Goal: Task Accomplishment & Management: Manage account settings

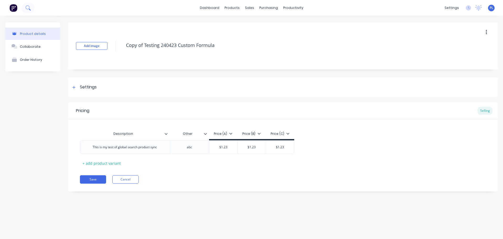
click at [31, 6] on button at bounding box center [27, 8] width 13 height 10
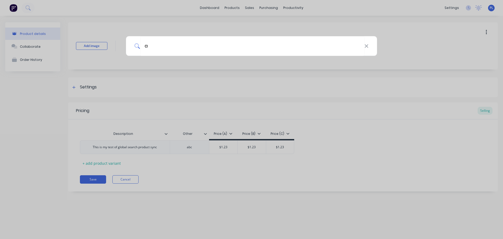
type input "a"
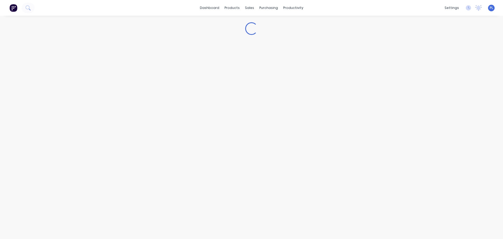
click at [29, 8] on icon at bounding box center [27, 7] width 4 height 4
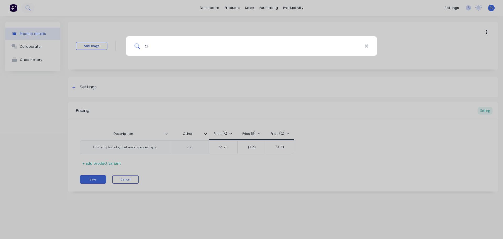
type input "a"
drag, startPoint x: 137, startPoint y: 77, endPoint x: 66, endPoint y: 0, distance: 103.8
click at [127, 61] on div "a" at bounding box center [251, 119] width 503 height 239
click at [16, 7] on div "a" at bounding box center [251, 119] width 503 height 239
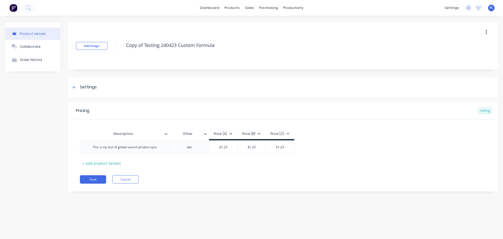
click at [14, 5] on img at bounding box center [13, 8] width 8 height 8
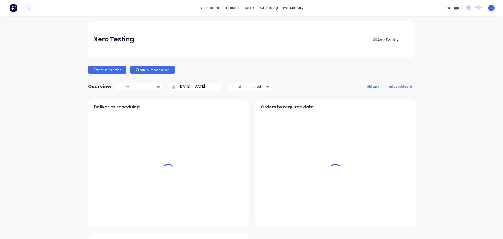
click at [36, 8] on div "dashboard products sales purchasing productivity dashboard products Product Cat…" at bounding box center [251, 8] width 503 height 16
click at [28, 6] on icon at bounding box center [27, 7] width 5 height 5
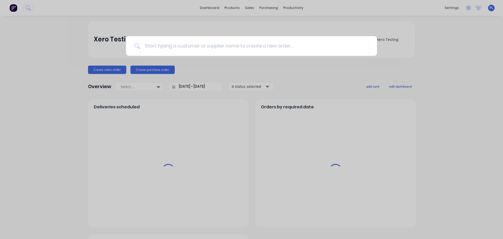
type input "a"
click at [241, 68] on div at bounding box center [251, 119] width 503 height 239
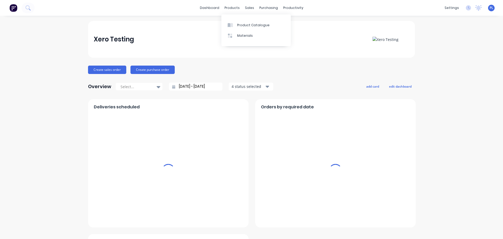
click at [233, 13] on div "Product Catalogue Materials" at bounding box center [255, 30] width 69 height 35
drag, startPoint x: 247, startPoint y: 30, endPoint x: 244, endPoint y: 27, distance: 4.8
click at [247, 30] on div "Xero Testing" at bounding box center [251, 39] width 327 height 37
drag, startPoint x: 250, startPoint y: 25, endPoint x: 240, endPoint y: 27, distance: 10.7
click at [250, 25] on div "Product Catalogue" at bounding box center [253, 25] width 32 height 5
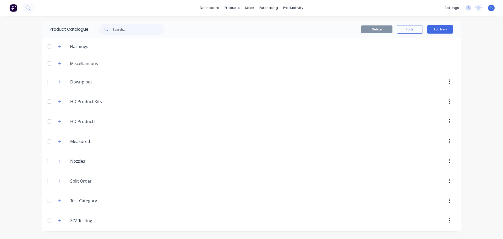
drag, startPoint x: 61, startPoint y: 159, endPoint x: 156, endPoint y: 163, distance: 94.7
click at [60, 159] on button "button" at bounding box center [60, 161] width 7 height 7
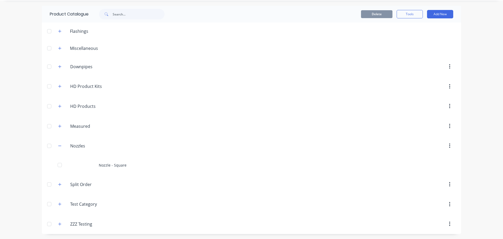
scroll to position [15, 0]
drag, startPoint x: 119, startPoint y: 178, endPoint x: 121, endPoint y: 175, distance: 2.8
click at [120, 176] on header "Split.Order Split Order" at bounding box center [251, 184] width 419 height 20
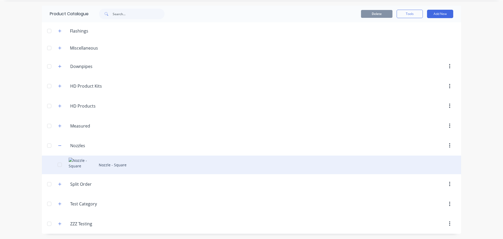
click at [124, 169] on div "Nozzle - Square" at bounding box center [251, 164] width 419 height 19
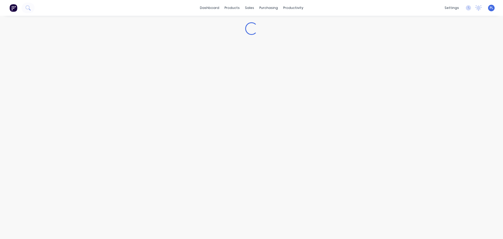
type textarea "x"
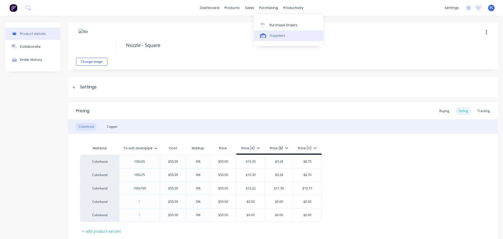
click at [272, 36] on div "Suppliers" at bounding box center [278, 35] width 16 height 5
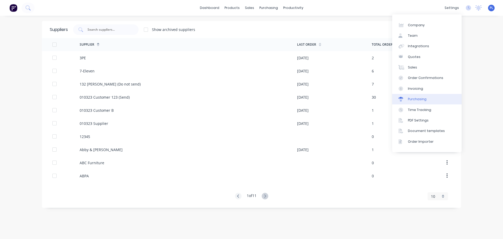
click at [405, 103] on link "Purchasing" at bounding box center [426, 99] width 69 height 10
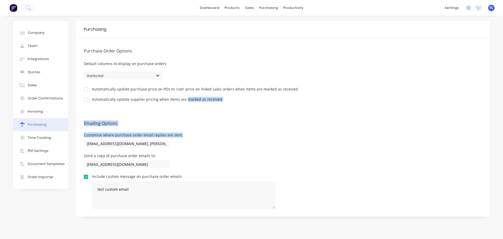
drag, startPoint x: 186, startPoint y: 103, endPoint x: 416, endPoint y: 114, distance: 230.0
click at [408, 135] on div "Purchasing Purchase Order Options Default columns to display on purchase orders…" at bounding box center [283, 118] width 414 height 195
click at [416, 113] on div "Emailing Options Customise where purchase order email replies are sent: [EMAIL_…" at bounding box center [283, 163] width 414 height 106
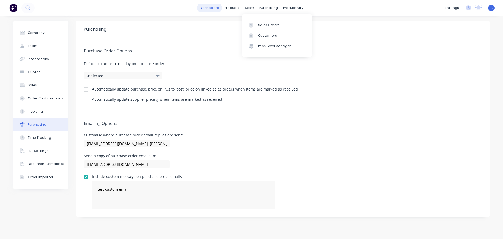
click at [210, 6] on link "dashboard" at bounding box center [209, 8] width 25 height 8
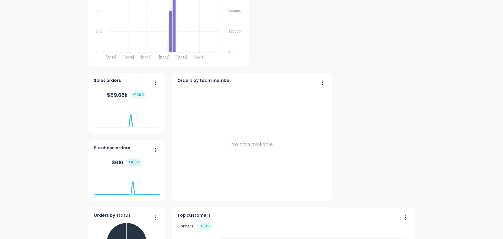
scroll to position [236, 0]
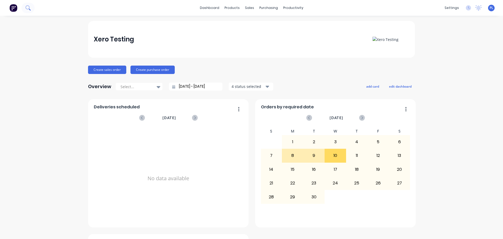
click at [30, 6] on icon at bounding box center [27, 7] width 5 height 5
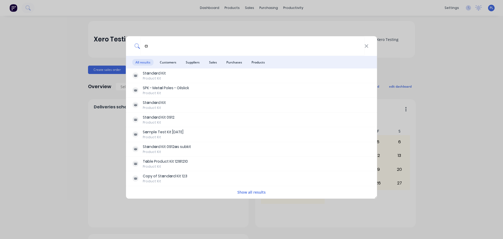
type input "a"
drag, startPoint x: 0, startPoint y: 61, endPoint x: 187, endPoint y: 11, distance: 193.1
click at [0, 62] on div "a All results Customers Suppliers Sales Purchases Products St a nd a rd Kit Pro…" at bounding box center [251, 119] width 503 height 239
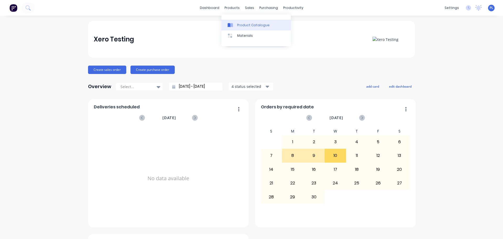
click at [236, 23] on link "Product Catalogue" at bounding box center [255, 25] width 69 height 10
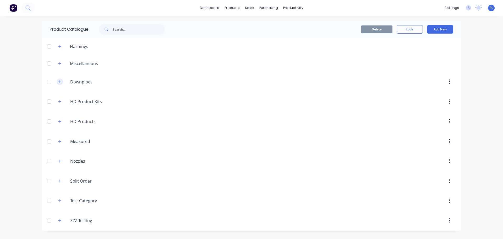
click at [61, 83] on icon "button" at bounding box center [59, 82] width 3 height 4
click at [111, 97] on div "Round Downpipe - Tapered" at bounding box center [251, 101] width 419 height 19
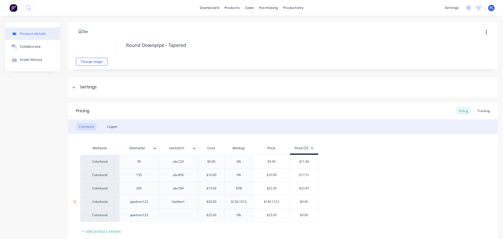
click at [138, 203] on div "qwebnm123" at bounding box center [139, 201] width 26 height 7
click at [137, 168] on div "90" at bounding box center [138, 161] width 39 height 13
drag, startPoint x: 145, startPoint y: 177, endPoint x: 140, endPoint y: 176, distance: 5.1
click at [143, 176] on div "150" at bounding box center [139, 174] width 26 height 7
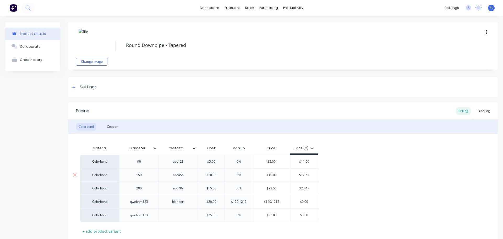
click at [140, 176] on div "150" at bounding box center [139, 174] width 26 height 7
click at [144, 188] on div "200" at bounding box center [139, 188] width 26 height 7
click at [138, 176] on div "asdadasdasdasd" at bounding box center [139, 174] width 33 height 7
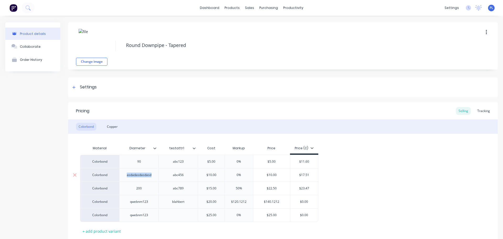
copy div "asdadasdasdasd"
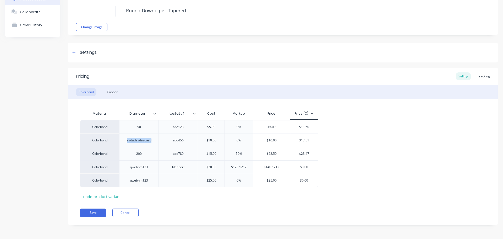
scroll to position [35, 0]
click at [98, 208] on div "Pricing Selling Tracking Colorbond Copper Material Diameter testattr1 Cost Mark…" at bounding box center [283, 145] width 430 height 157
click at [100, 211] on button "Save" at bounding box center [93, 212] width 26 height 8
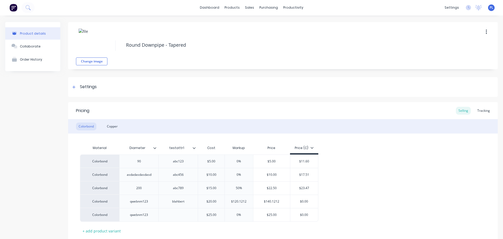
scroll to position [0, 0]
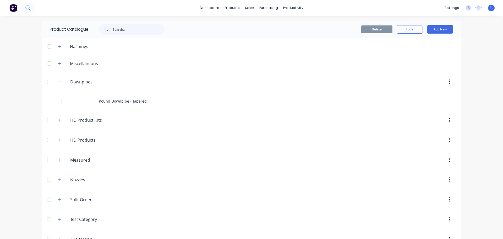
click at [28, 6] on icon at bounding box center [27, 7] width 4 height 4
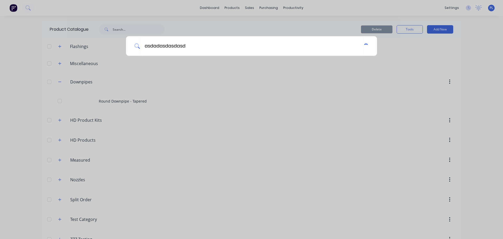
type input "asdadasdasdasd"
click at [9, 85] on div "asdadasdasdasd" at bounding box center [251, 119] width 503 height 239
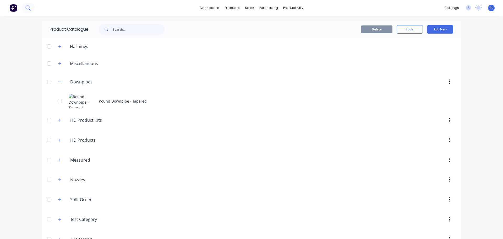
click at [28, 9] on icon at bounding box center [27, 7] width 5 height 5
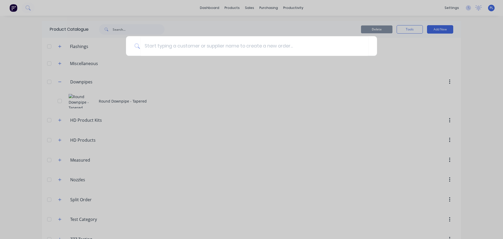
type input "asdadasdasdasd"
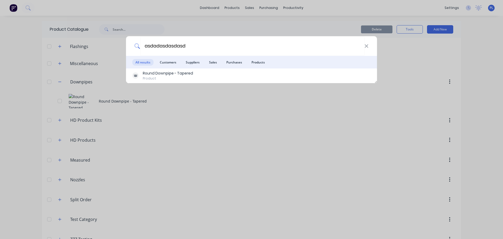
type input "asdadasdasdasd"
click at [197, 28] on div "asdadasdasdasd All results Customers Suppliers Sales Purchases Products Round D…" at bounding box center [251, 119] width 503 height 239
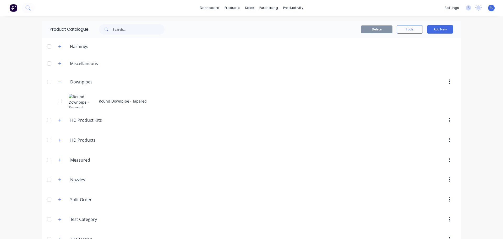
drag, startPoint x: 826, startPoint y: 302, endPoint x: 920, endPoint y: 308, distance: 94.0
click at [503, 238] on html "dashboard products sales purchasing productivity dashboard products Product Cat…" at bounding box center [251, 119] width 503 height 239
drag, startPoint x: 28, startPoint y: 77, endPoint x: 64, endPoint y: 12, distance: 74.1
click at [29, 76] on div "dashboard products sales purchasing productivity dashboard products Product Cat…" at bounding box center [251, 119] width 503 height 239
drag, startPoint x: 485, startPoint y: 231, endPoint x: 984, endPoint y: 288, distance: 502.7
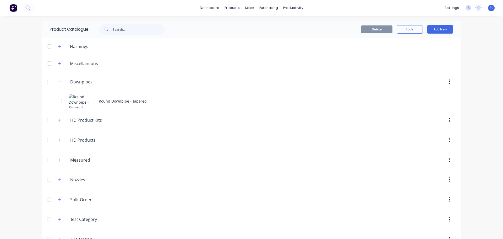
click at [503, 238] on html "dashboard products sales purchasing productivity dashboard products Product Cat…" at bounding box center [251, 119] width 503 height 239
